Goal: Task Accomplishment & Management: Manage account settings

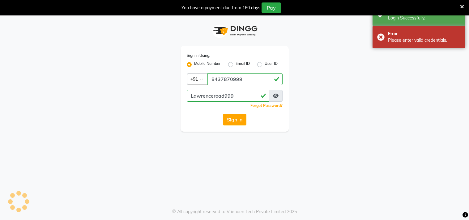
select select "67"
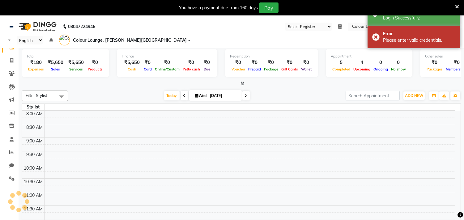
select select "en"
click at [460, 7] on div "You have a payment due from 160 days Pay" at bounding box center [232, 7] width 464 height 15
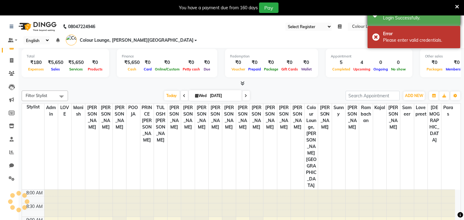
click at [459, 6] on icon at bounding box center [457, 7] width 4 height 6
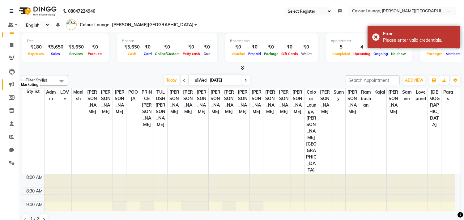
click at [12, 83] on icon at bounding box center [11, 84] width 5 height 5
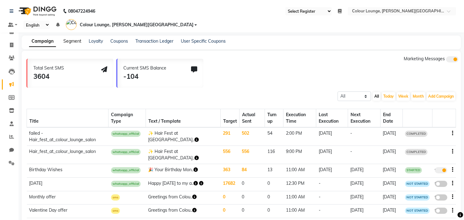
click at [75, 38] on link "Segment" at bounding box center [72, 41] width 18 height 6
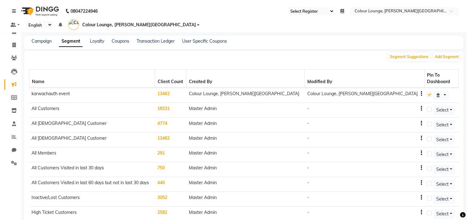
scroll to position [195, 0]
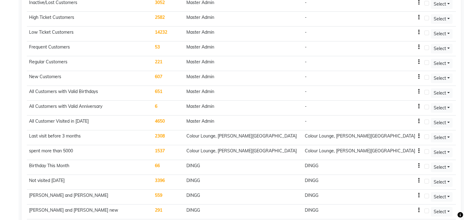
click at [407, 192] on div "DINGG" at bounding box center [362, 195] width 115 height 6
click at [418, 195] on icon "button" at bounding box center [418, 195] width 1 height 0
click at [393, 177] on div "Edit" at bounding box center [395, 178] width 15 height 8
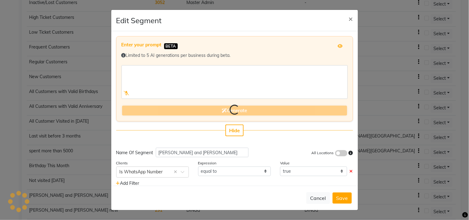
select select ">="
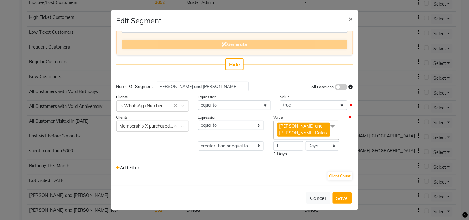
click at [328, 124] on span at bounding box center [333, 127] width 12 height 12
